Goal: Task Accomplishment & Management: Manage account settings

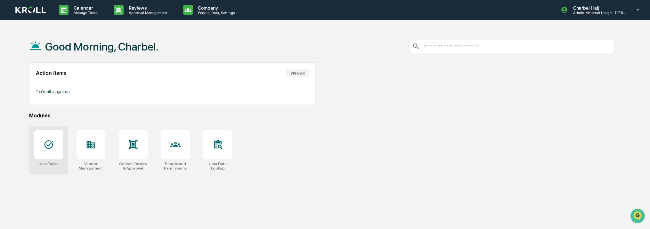
click at [47, 160] on div "User Tasks" at bounding box center [48, 150] width 39 height 48
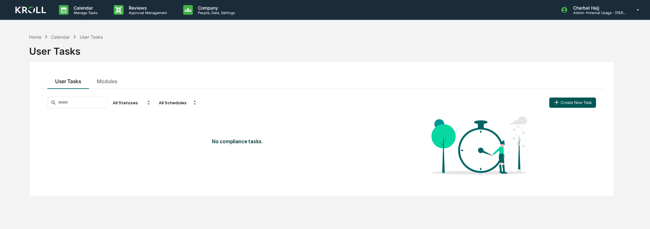
click at [566, 101] on button "Create New Task" at bounding box center [572, 103] width 47 height 10
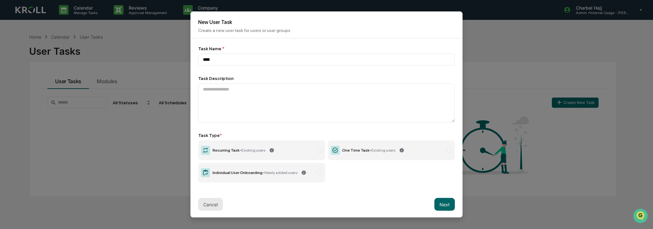
type input "****"
click at [208, 205] on button "Cancel" at bounding box center [210, 204] width 25 height 13
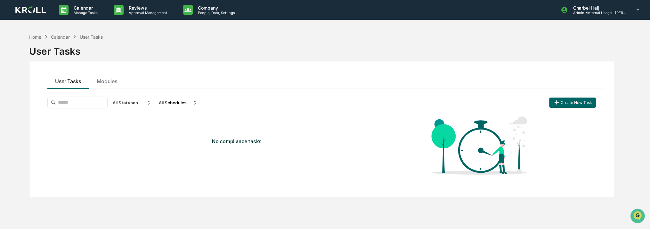
click at [39, 36] on div "Home" at bounding box center [35, 36] width 12 height 5
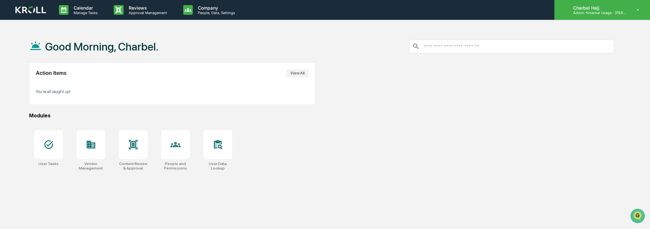
click at [620, 10] on p "Charbel Hajj" at bounding box center [597, 7] width 60 height 5
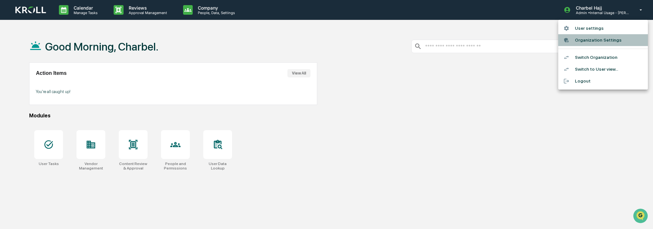
click at [598, 42] on li "Organization Settings" at bounding box center [603, 40] width 90 height 12
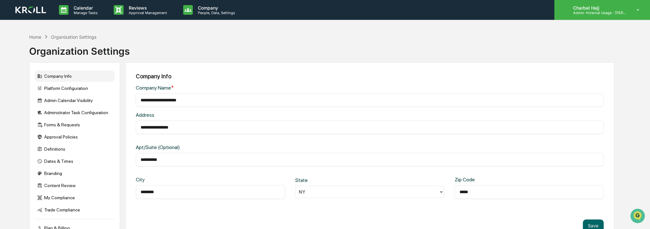
click at [624, 10] on p "Charbel Hajj" at bounding box center [597, 7] width 60 height 5
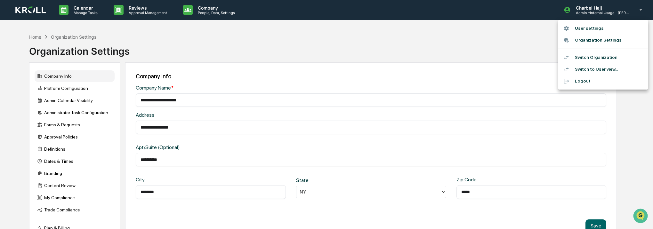
click at [612, 60] on li "Switch Organization" at bounding box center [603, 58] width 90 height 12
